Goal: Find specific page/section: Find specific page/section

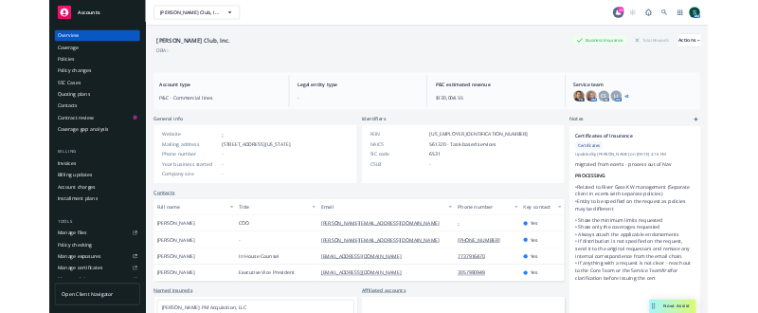
scroll to position [284, 0]
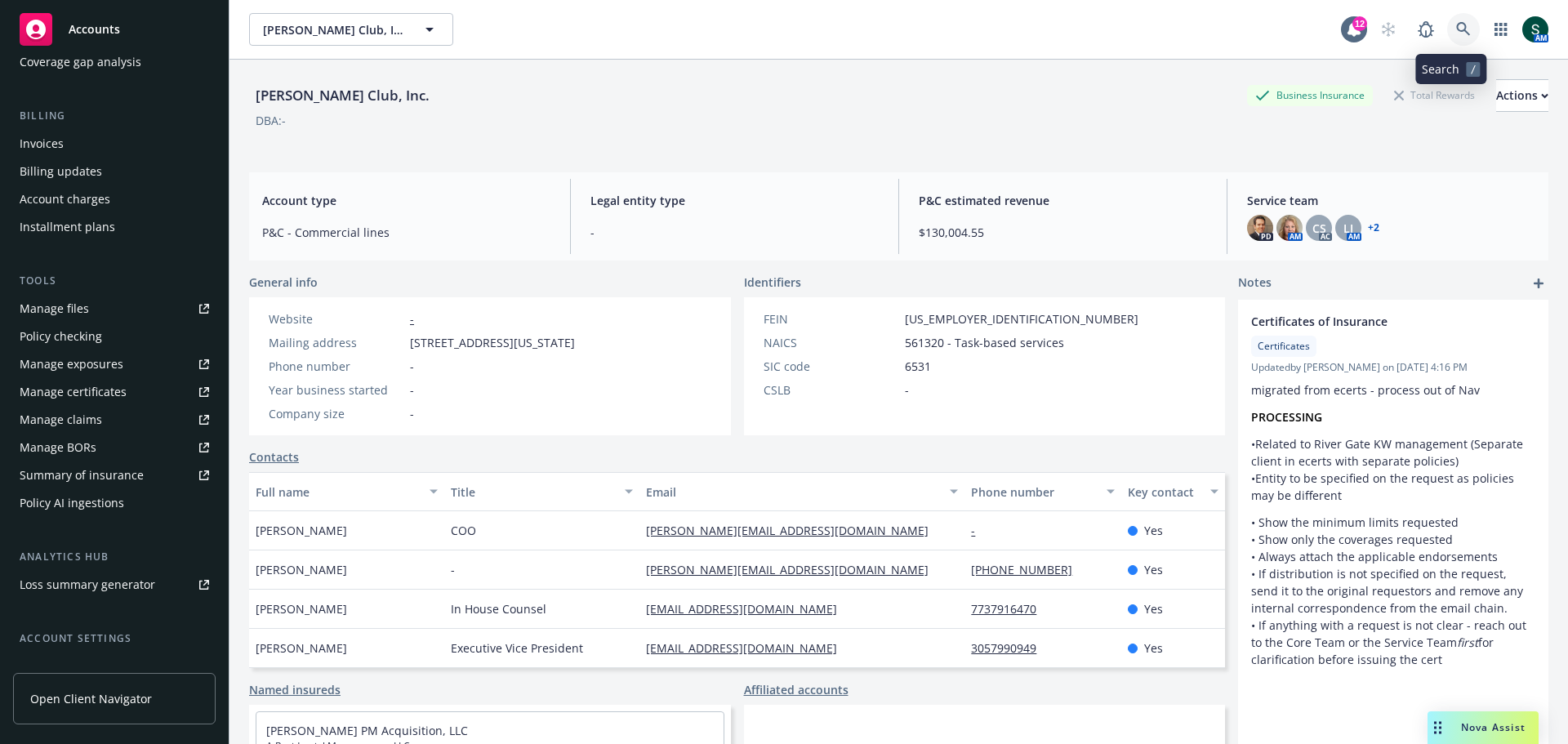
click at [1456, 28] on icon at bounding box center [1463, 29] width 15 height 15
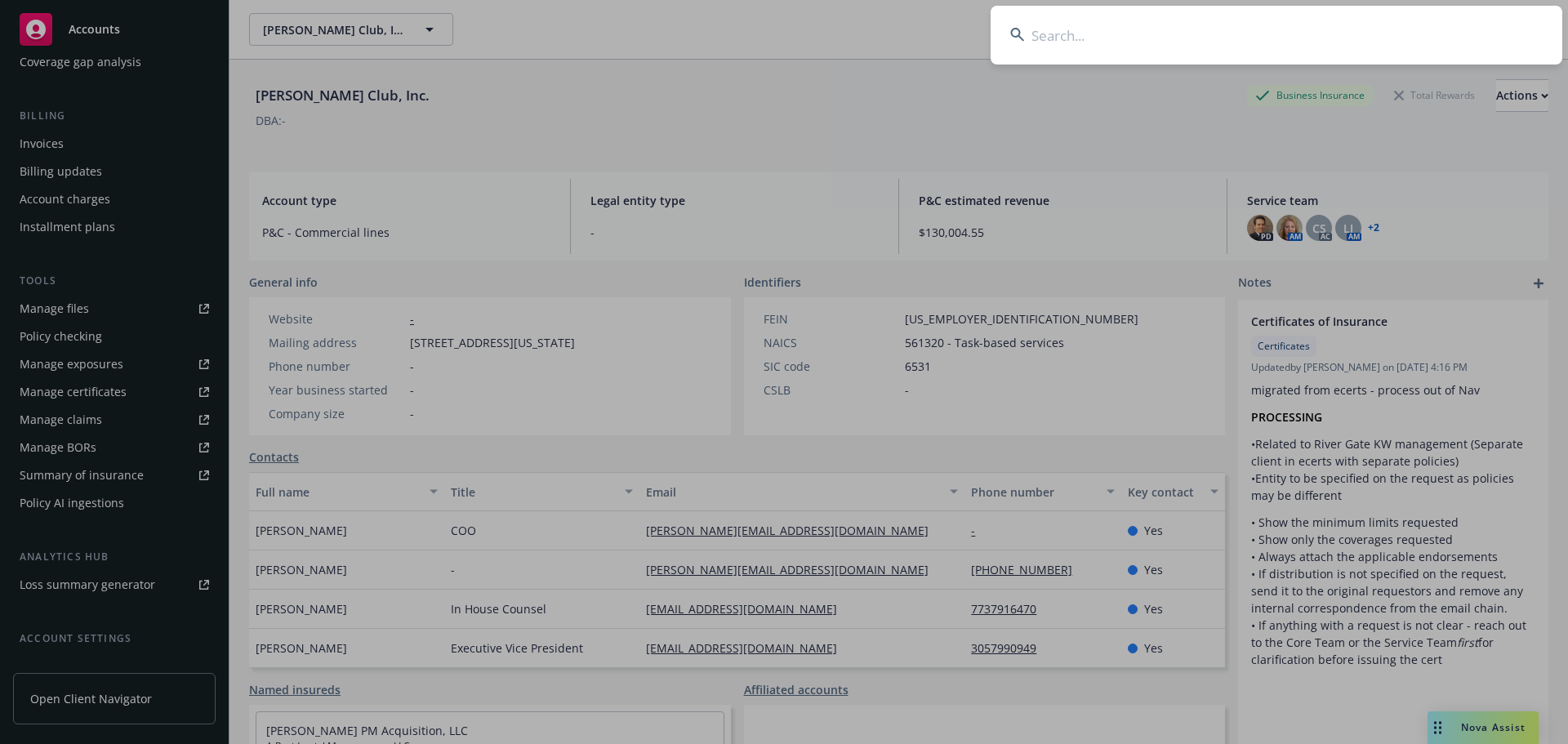
click at [1042, 44] on input at bounding box center [1276, 35] width 572 height 59
type input "[PERSON_NAME]"
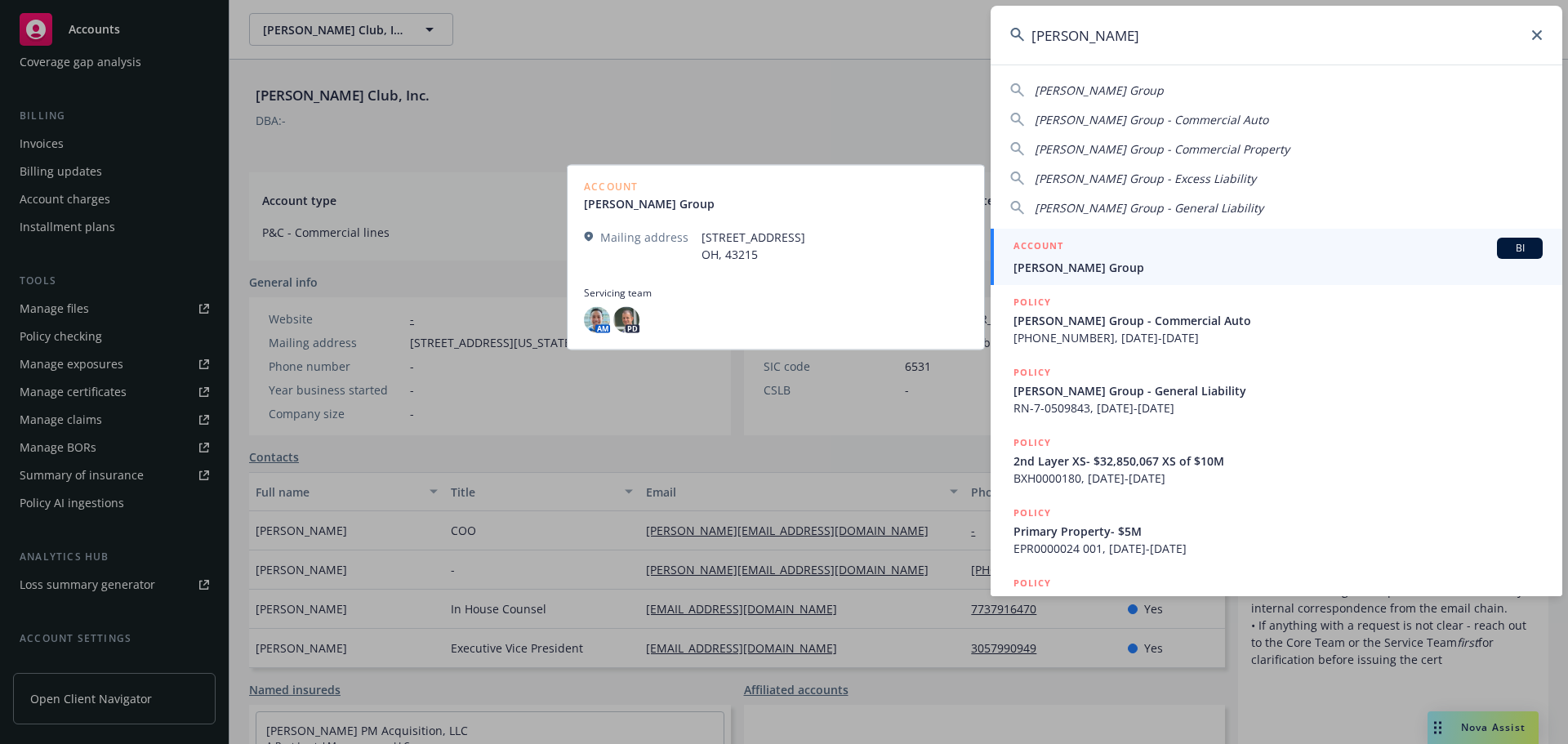
click at [1115, 272] on span "[PERSON_NAME] Group" at bounding box center [1278, 267] width 529 height 17
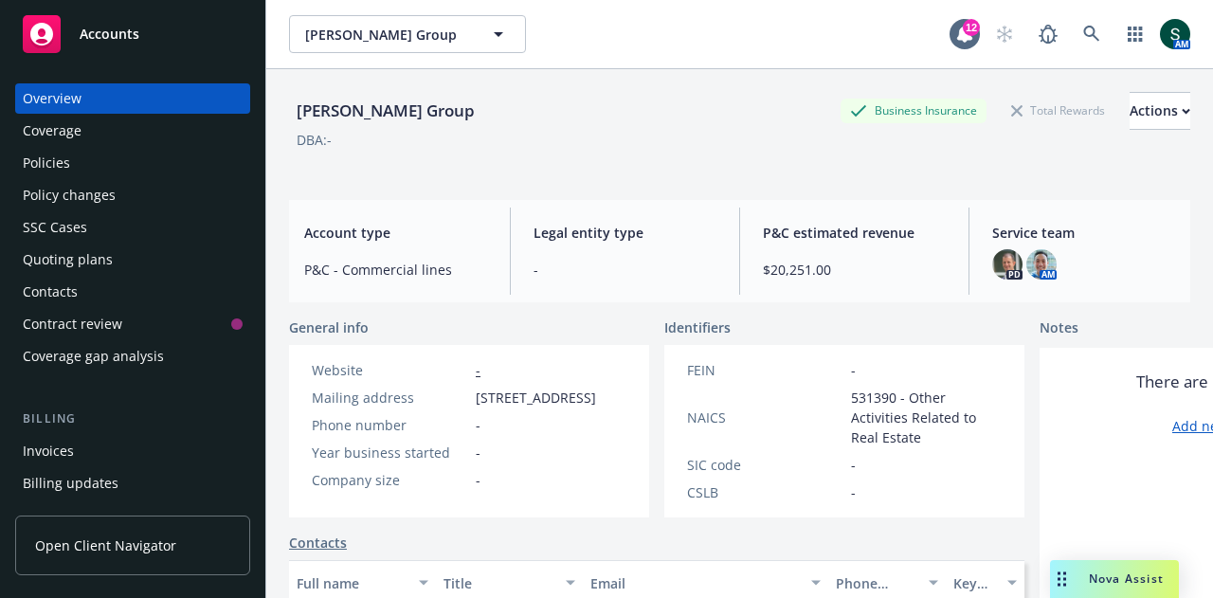
click at [87, 169] on div "Policies" at bounding box center [133, 163] width 220 height 30
